Goal: Information Seeking & Learning: Learn about a topic

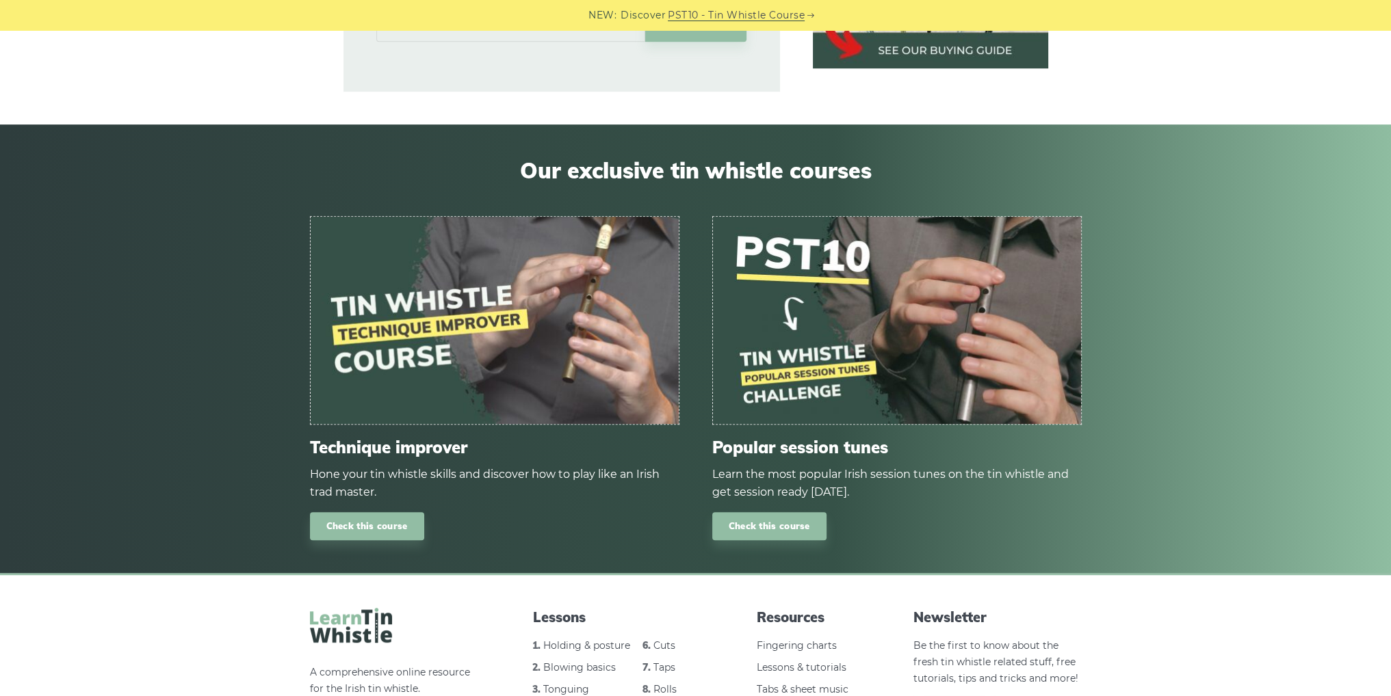
scroll to position [1163, 0]
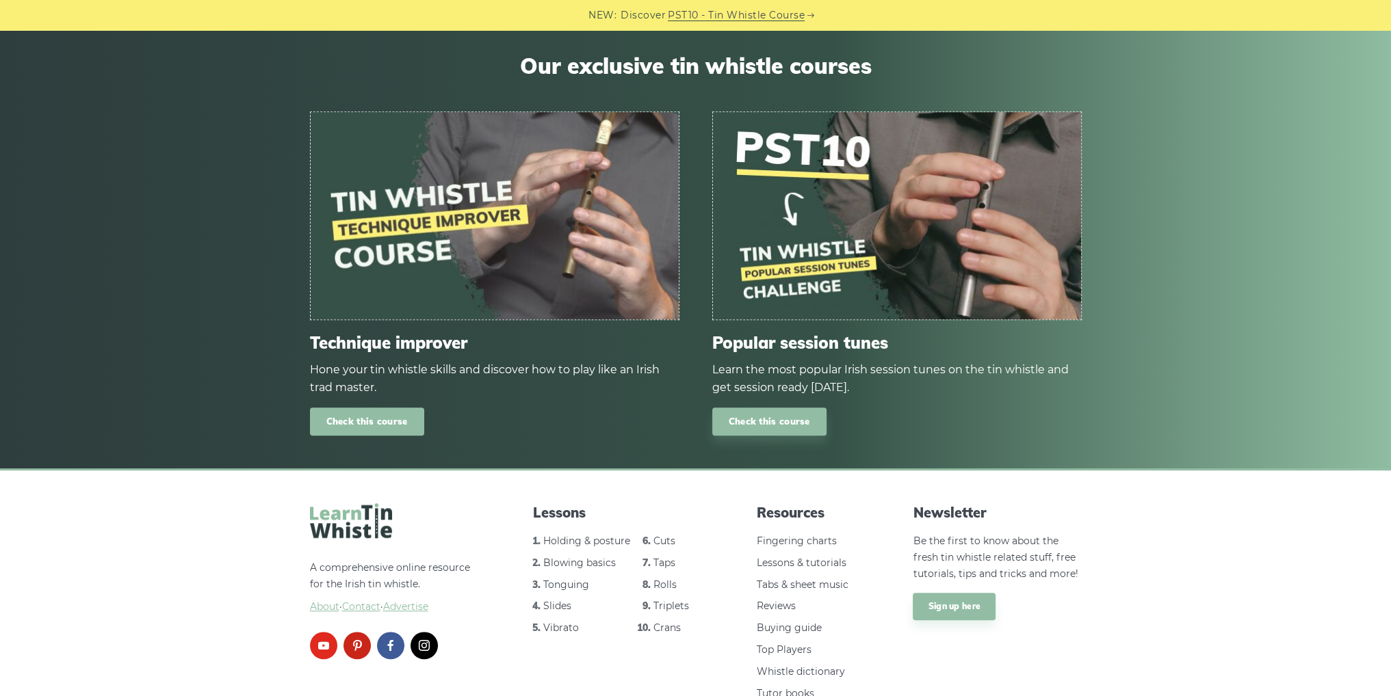
click at [378, 408] on link "Check this course" at bounding box center [367, 422] width 114 height 28
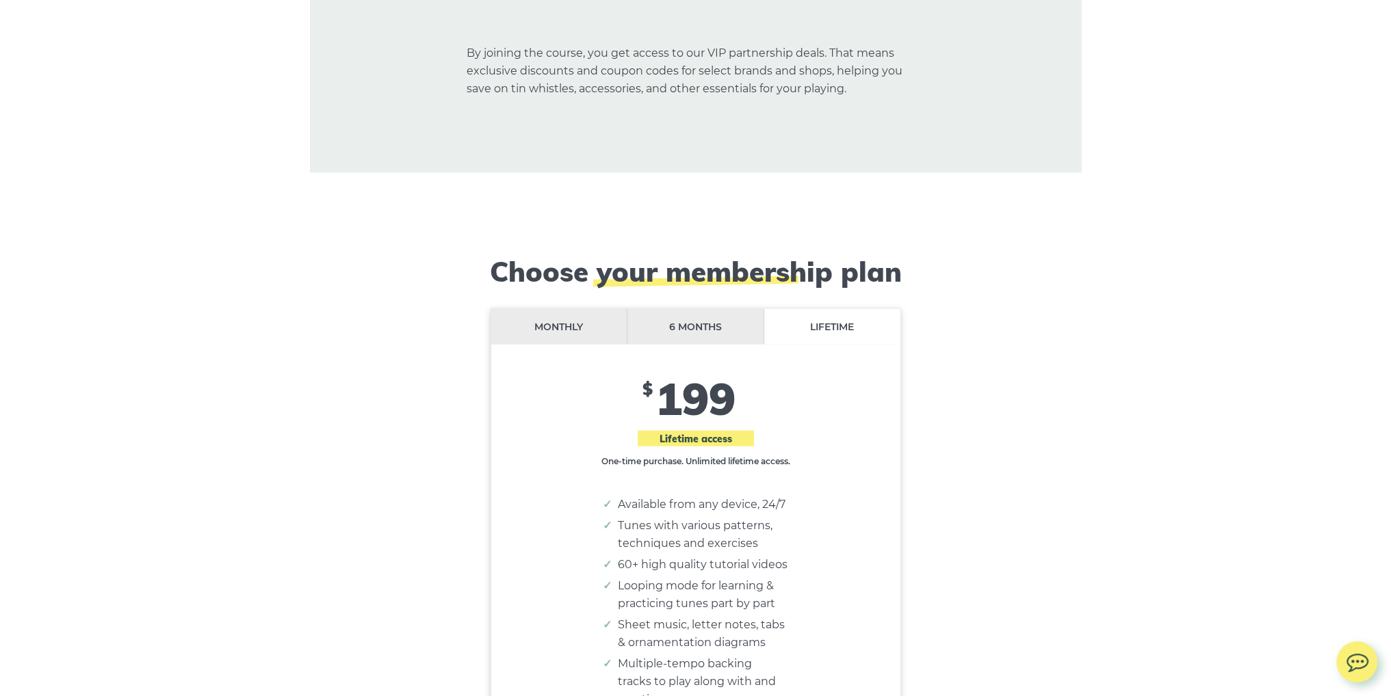
scroll to position [11081, 0]
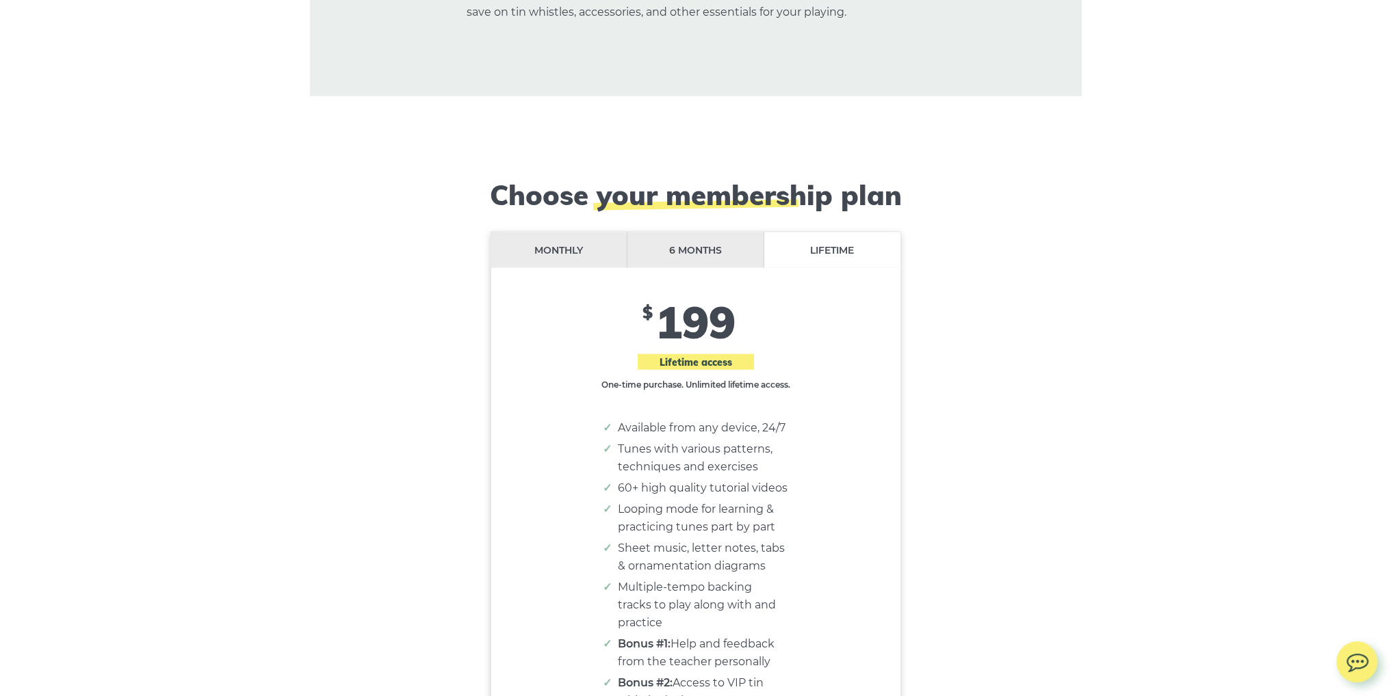
click at [568, 233] on li "Monthly" at bounding box center [559, 251] width 137 height 36
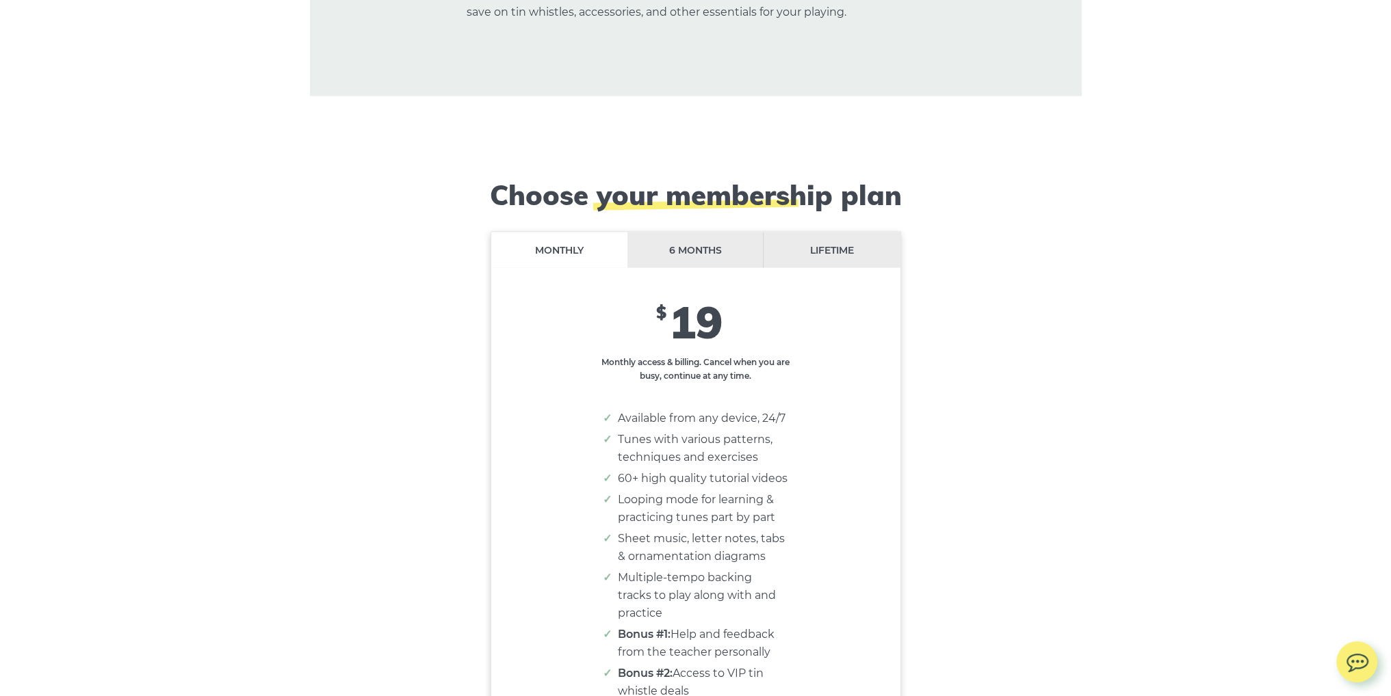
click at [662, 233] on li "6 months" at bounding box center [695, 251] width 137 height 36
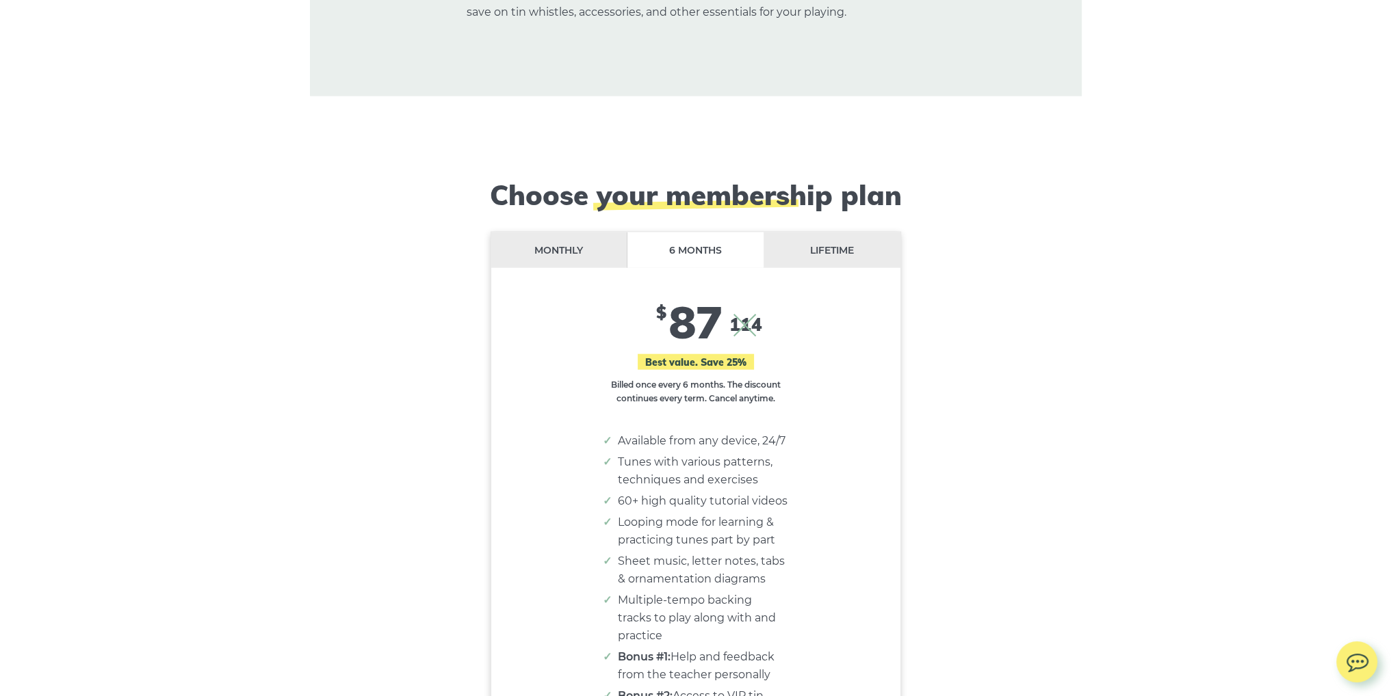
click at [813, 233] on li "Lifetime" at bounding box center [831, 251] width 136 height 36
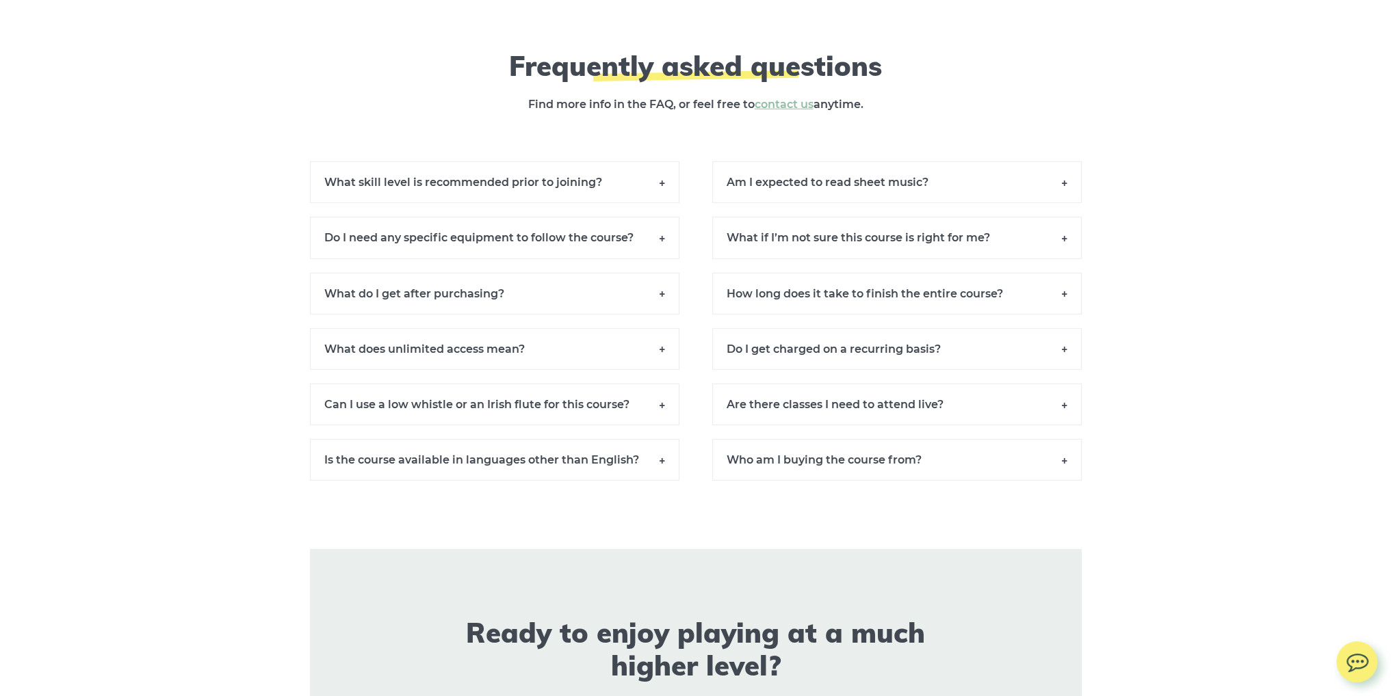
scroll to position [12626, 0]
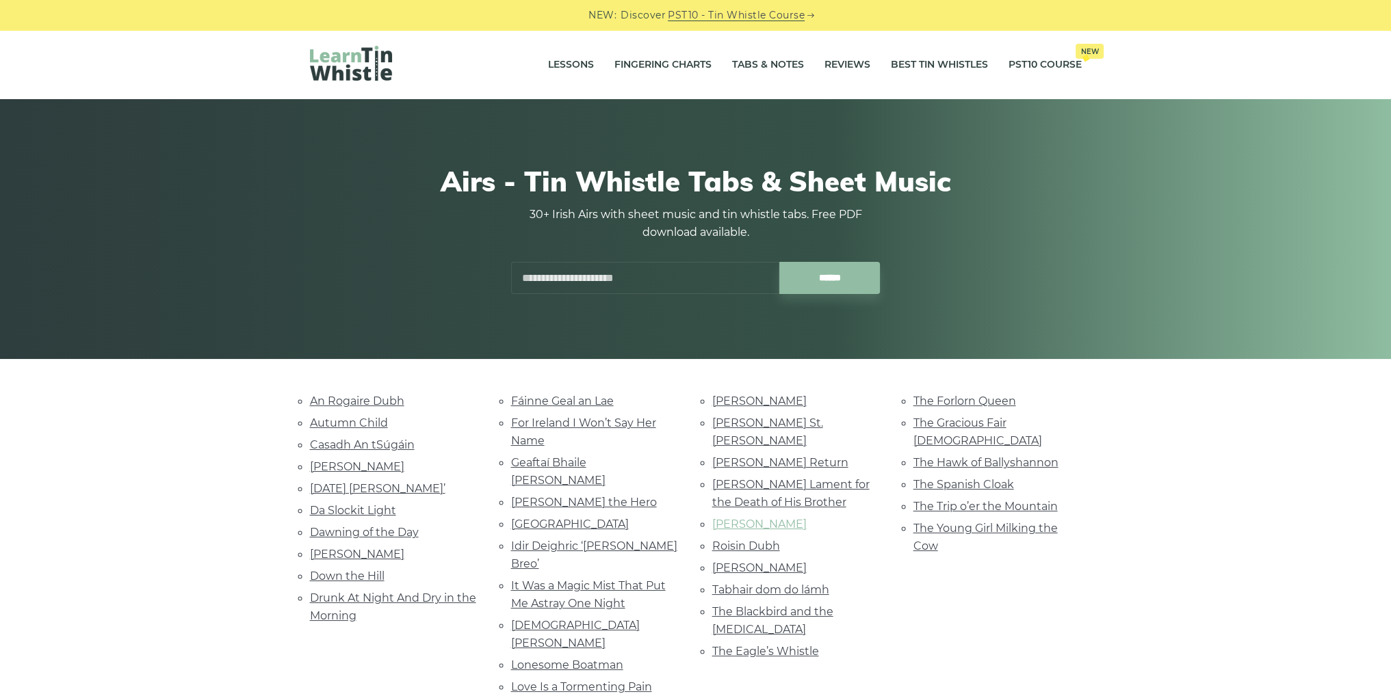
click at [752, 518] on link "Planxty Davis" at bounding box center [759, 524] width 94 height 13
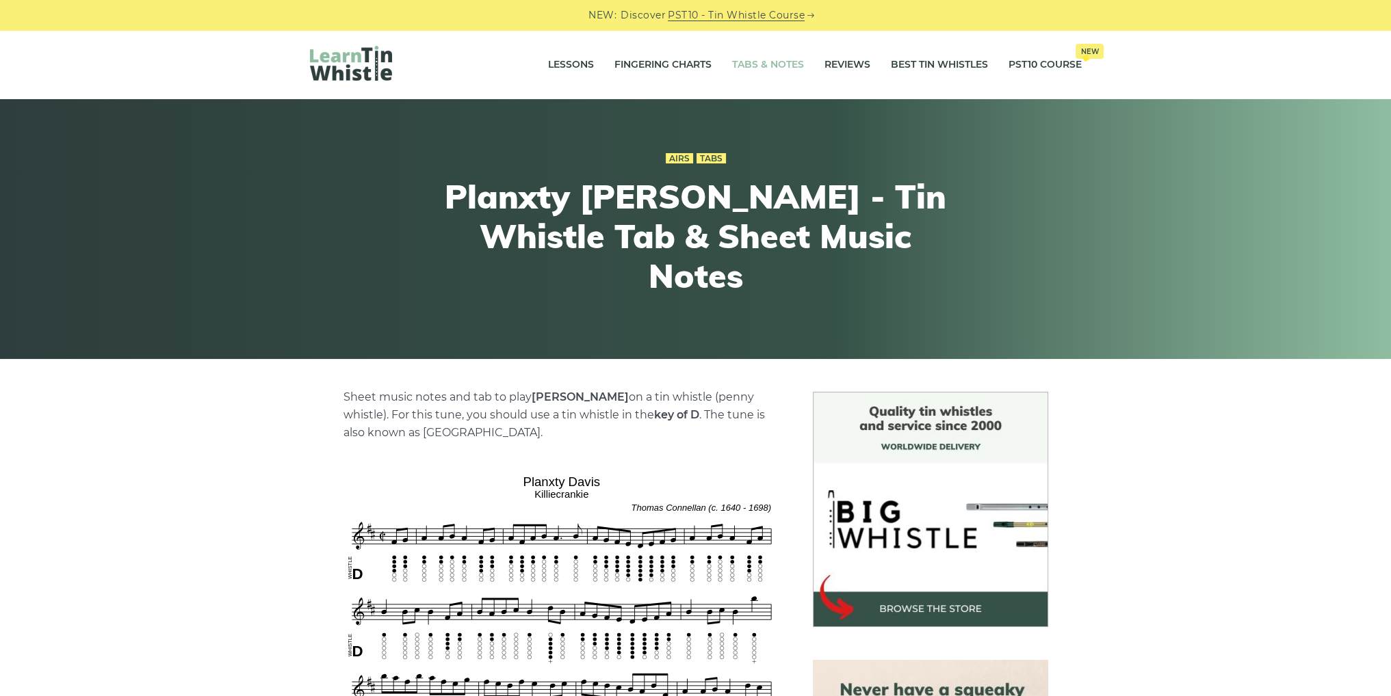
click at [789, 62] on link "Tabs & Notes" at bounding box center [768, 65] width 72 height 34
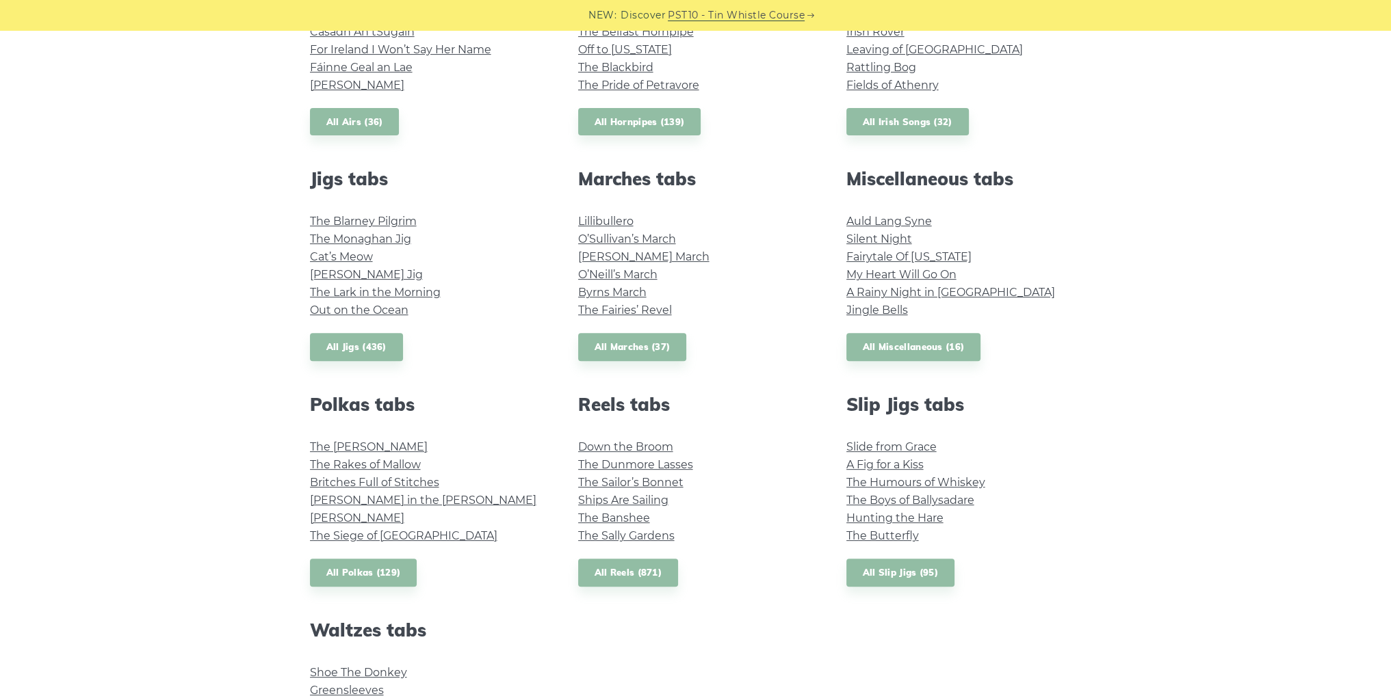
scroll to position [752, 0]
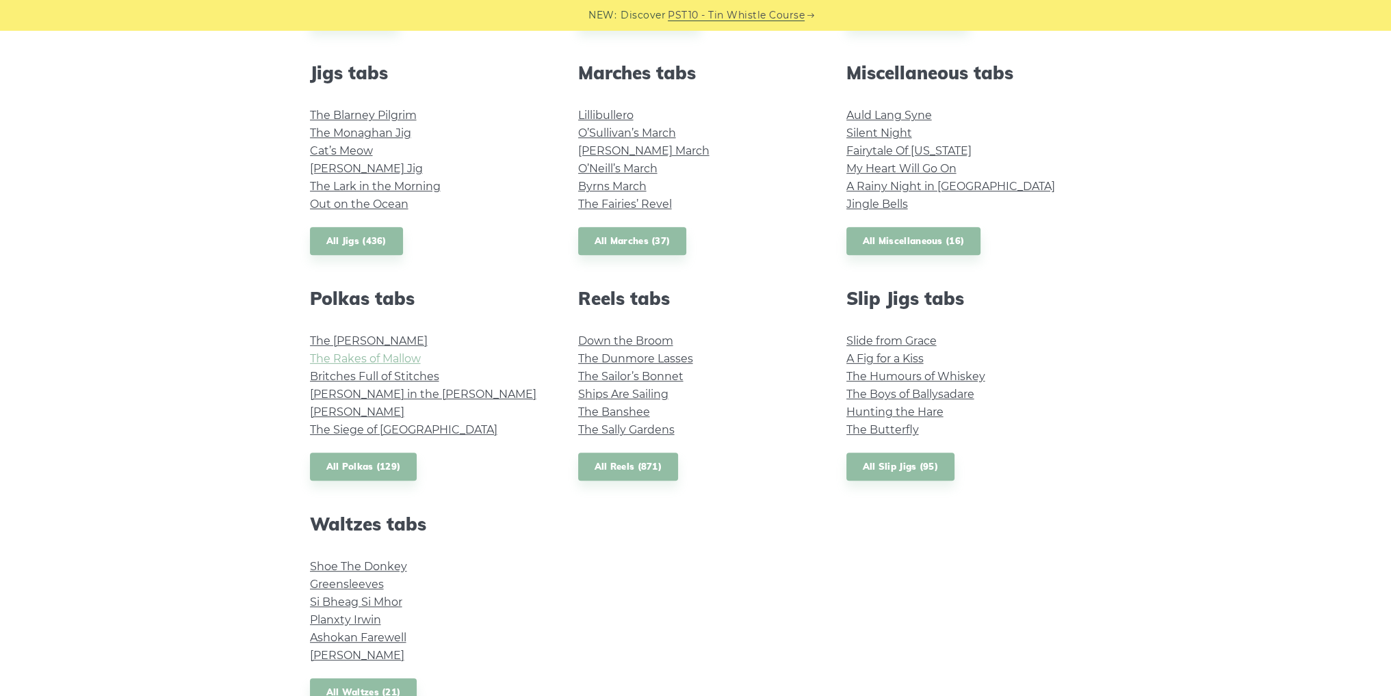
click at [368, 356] on link "The Rakes of Mallow" at bounding box center [365, 358] width 111 height 13
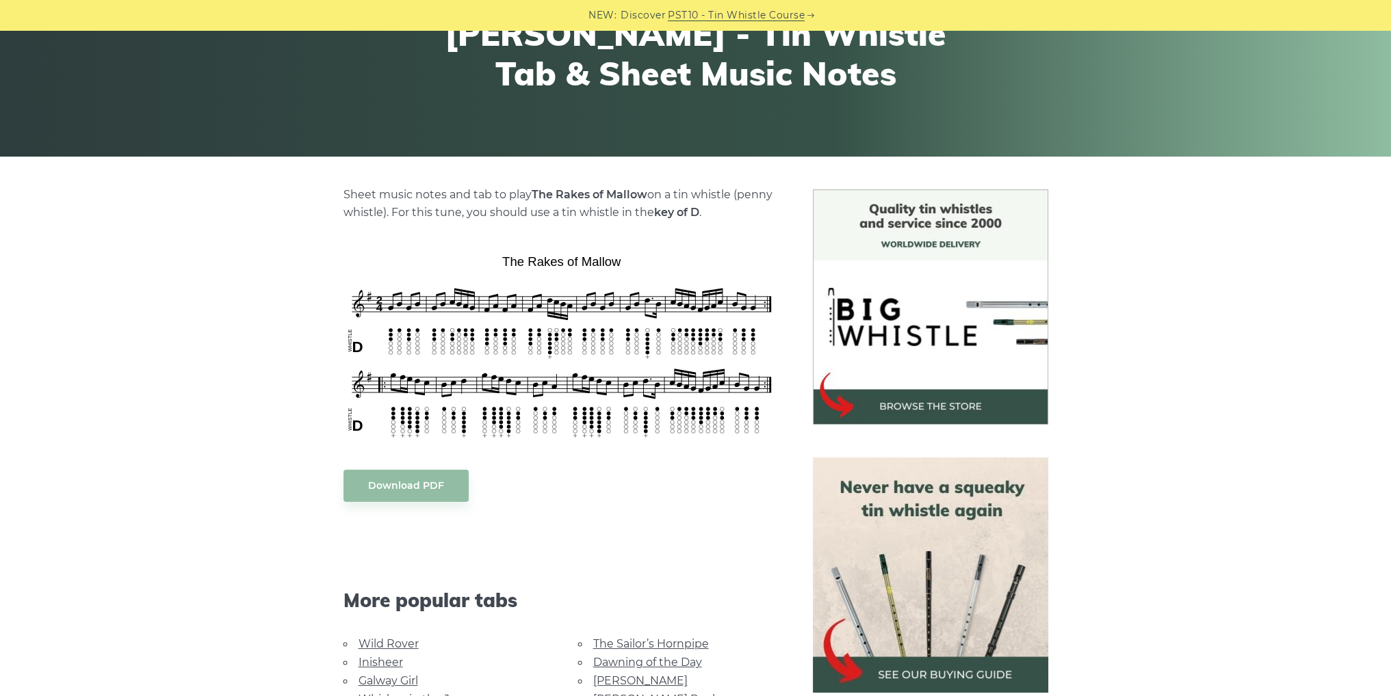
scroll to position [205, 0]
